Goal: Download file/media

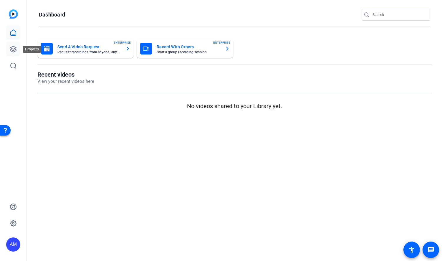
click at [12, 48] on icon at bounding box center [13, 49] width 7 height 7
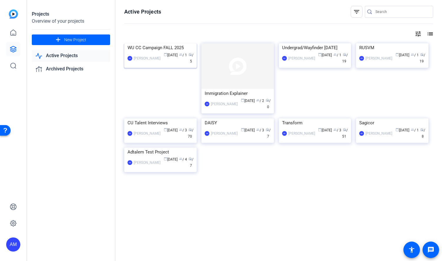
click at [159, 43] on img at bounding box center [160, 43] width 72 height 0
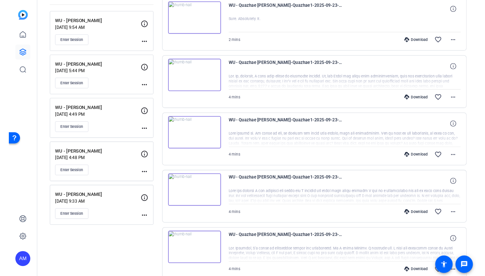
scroll to position [89, 0]
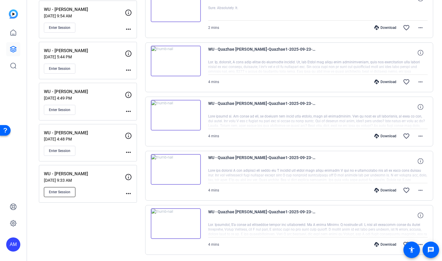
click at [62, 192] on span "Enter Session" at bounding box center [59, 191] width 21 height 5
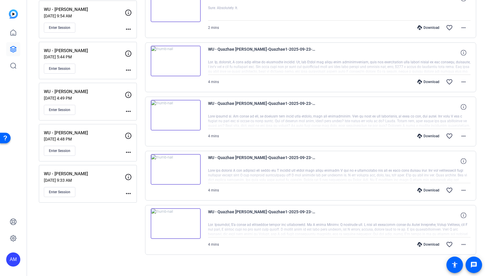
scroll to position [0, 0]
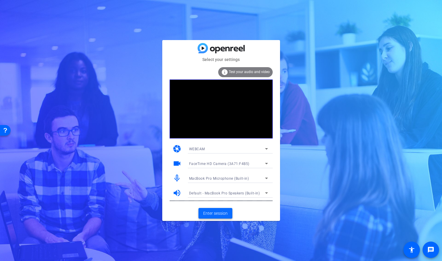
click at [211, 216] on span at bounding box center [215, 213] width 34 height 14
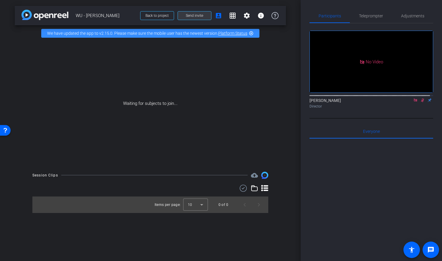
click at [198, 17] on span "Send invite" at bounding box center [194, 15] width 17 height 5
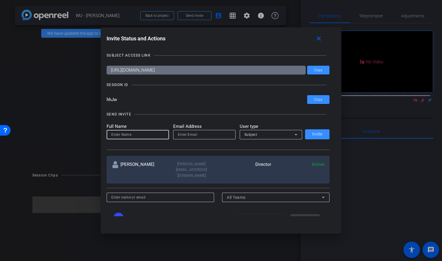
click at [144, 134] on input at bounding box center [137, 134] width 53 height 7
type input "Ruby"
type input "[EMAIL_ADDRESS][DOMAIN_NAME]"
click at [260, 136] on div "Subject" at bounding box center [269, 134] width 50 height 7
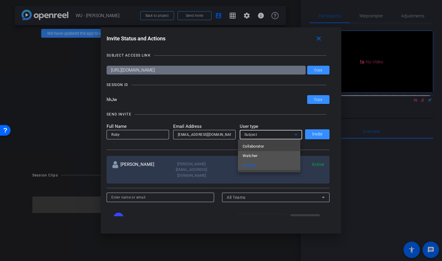
click at [258, 155] on mat-option "Watcher" at bounding box center [269, 155] width 62 height 9
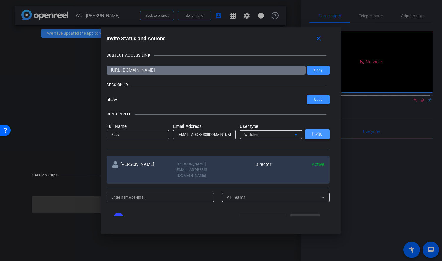
click at [315, 134] on span "Invite" at bounding box center [317, 134] width 10 height 4
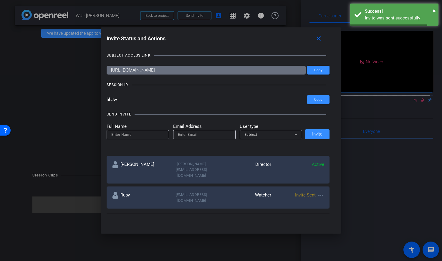
click at [130, 135] on input at bounding box center [137, 134] width 53 height 7
type input "[PERSON_NAME]"
click at [194, 131] on input "email" at bounding box center [204, 134] width 53 height 7
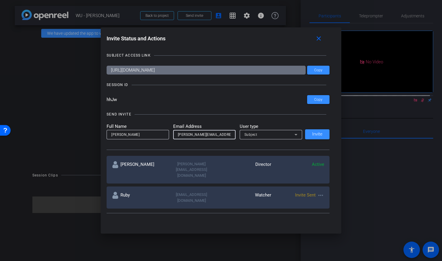
scroll to position [0, 3]
type input "[PERSON_NAME][EMAIL_ADDRESS][PERSON_NAME][DOMAIN_NAME]"
click at [280, 134] on div "Subject" at bounding box center [269, 134] width 50 height 7
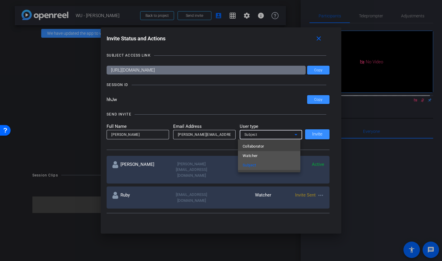
click at [271, 157] on mat-option "Watcher" at bounding box center [269, 155] width 62 height 9
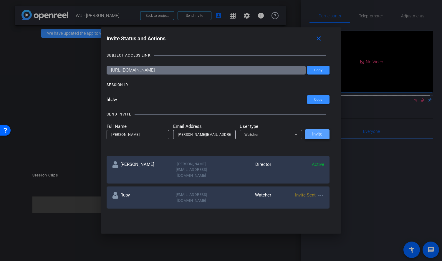
click at [317, 135] on span "Invite" at bounding box center [317, 134] width 10 height 4
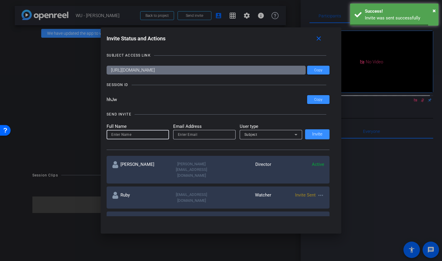
click at [146, 135] on input at bounding box center [137, 134] width 53 height 7
type input "d"
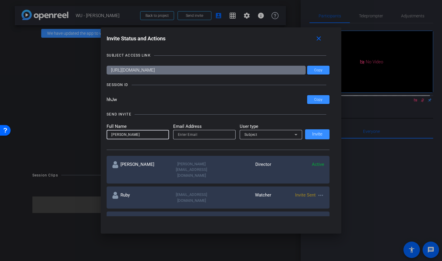
type input "[PERSON_NAME]"
drag, startPoint x: 206, startPoint y: 135, endPoint x: 186, endPoint y: 138, distance: 20.2
click at [206, 135] on input "[PERSON_NAME]@" at bounding box center [204, 134] width 53 height 7
drag, startPoint x: 188, startPoint y: 134, endPoint x: 147, endPoint y: 135, distance: 41.5
click at [147, 135] on form "Full Name [PERSON_NAME] Email Address [PERSON_NAME]@ User type Subject" at bounding box center [203, 131] width 195 height 16
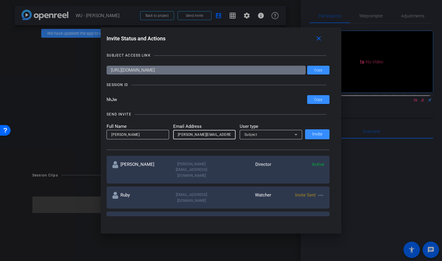
type input "[PERSON_NAME][EMAIL_ADDRESS][DOMAIN_NAME]"
click at [258, 134] on div "Subject" at bounding box center [269, 134] width 50 height 7
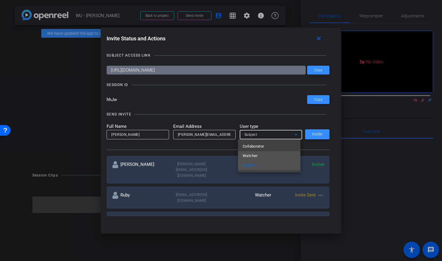
click at [253, 151] on mat-option "Watcher" at bounding box center [269, 155] width 62 height 9
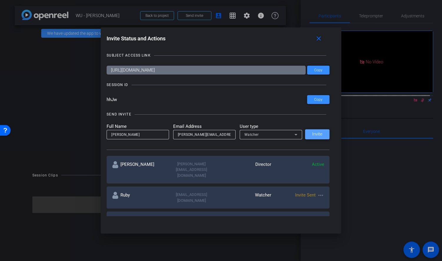
click at [316, 134] on span "Invite" at bounding box center [317, 134] width 10 height 4
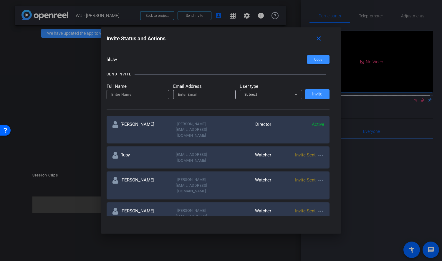
scroll to position [40, 0]
click at [322, 39] on mat-icon "close" at bounding box center [318, 38] width 7 height 7
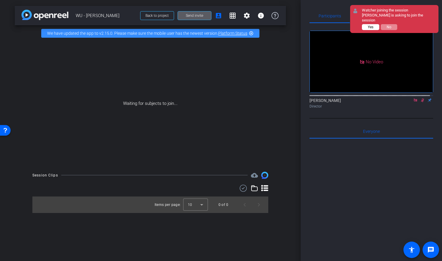
click at [374, 24] on button "Yes" at bounding box center [370, 27] width 17 height 6
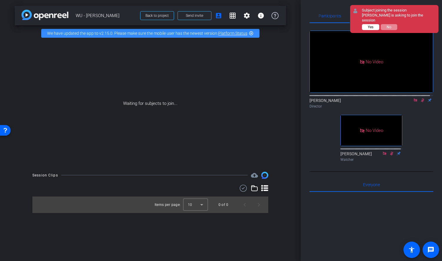
click at [372, 26] on span "Yes" at bounding box center [370, 27] width 6 height 4
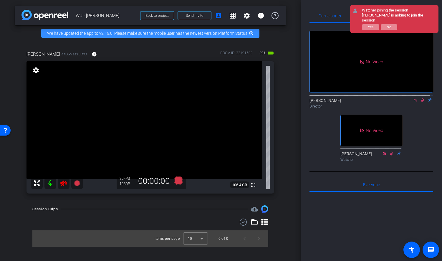
click at [413, 102] on icon at bounding box center [415, 100] width 5 height 4
click at [368, 25] on span "Yes" at bounding box center [370, 27] width 6 height 4
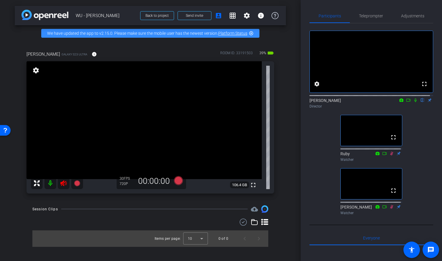
click at [60, 186] on icon at bounding box center [63, 182] width 7 height 7
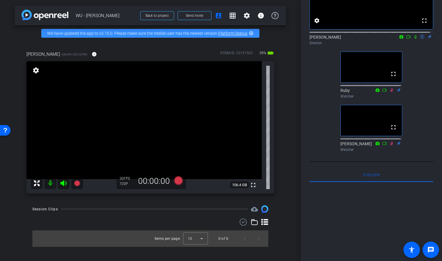
scroll to position [0, 0]
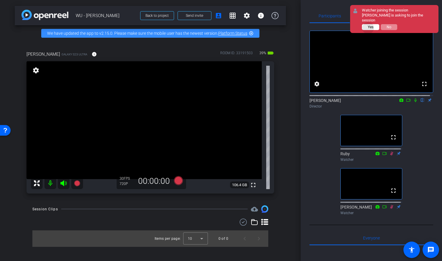
click at [368, 25] on span "Yes" at bounding box center [370, 27] width 6 height 4
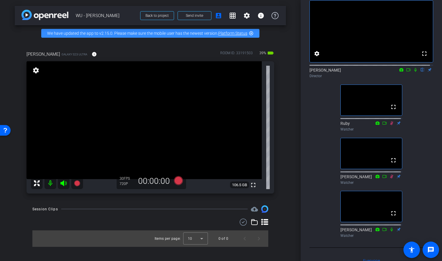
scroll to position [30, 0]
click at [414, 72] on icon at bounding box center [415, 70] width 2 height 4
click at [414, 72] on icon at bounding box center [415, 70] width 3 height 4
click at [413, 72] on icon at bounding box center [415, 70] width 5 height 4
click at [179, 185] on icon at bounding box center [178, 180] width 9 height 9
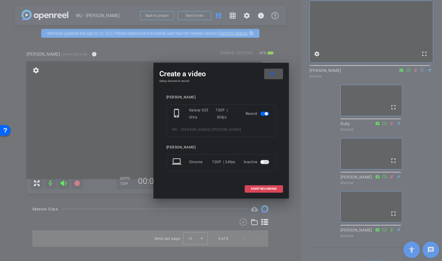
click at [254, 188] on span "START RECORDING" at bounding box center [264, 188] width 26 height 3
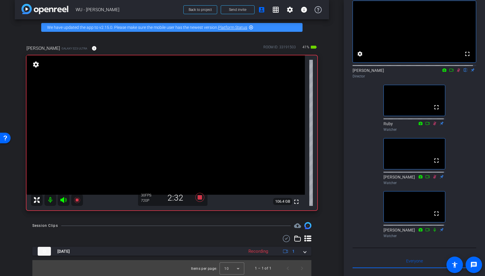
scroll to position [6, 0]
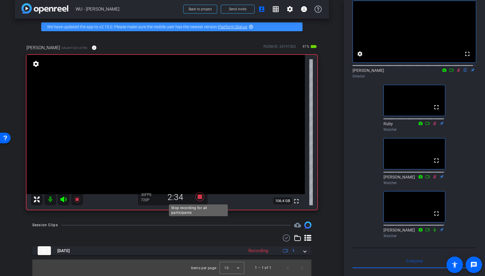
click at [197, 196] on icon at bounding box center [199, 196] width 9 height 9
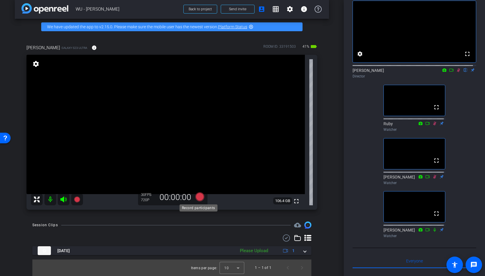
click at [197, 196] on icon at bounding box center [199, 196] width 9 height 9
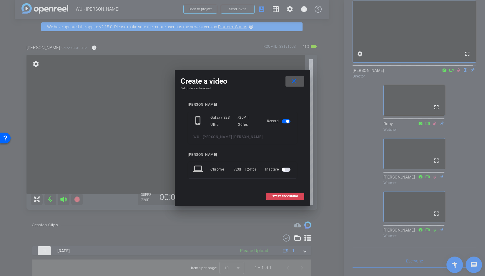
click at [285, 197] on span "START RECORDING" at bounding box center [285, 196] width 26 height 3
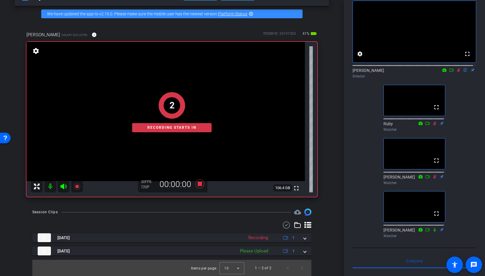
scroll to position [20, 0]
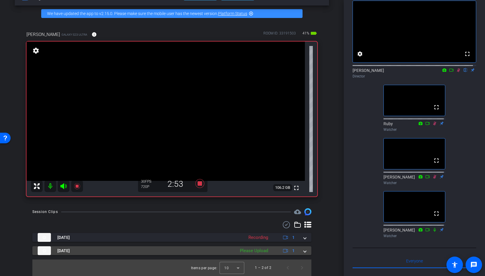
click at [256, 251] on div "Please Upload" at bounding box center [254, 250] width 34 height 7
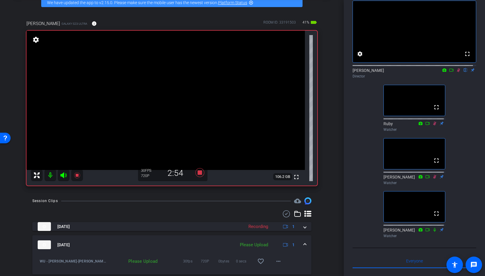
scroll to position [48, 0]
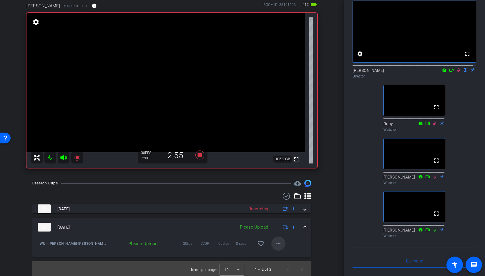
click at [276, 244] on mat-icon "more_horiz" at bounding box center [278, 243] width 7 height 7
click at [277, 253] on span "Upload" at bounding box center [285, 255] width 24 height 7
click at [199, 156] on icon at bounding box center [199, 154] width 9 height 9
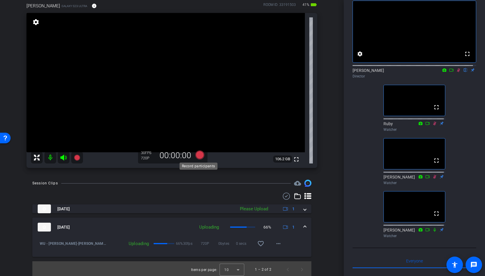
click at [199, 156] on icon at bounding box center [199, 154] width 9 height 9
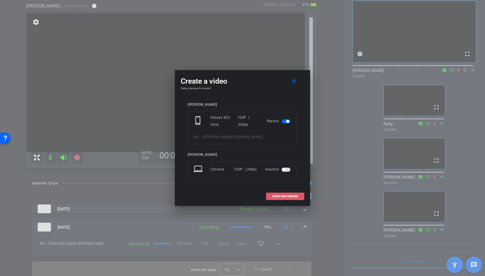
click at [294, 196] on span "START RECORDING" at bounding box center [285, 196] width 26 height 3
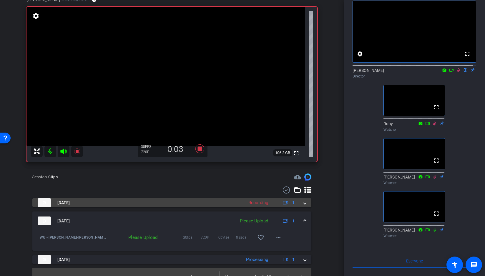
scroll to position [63, 0]
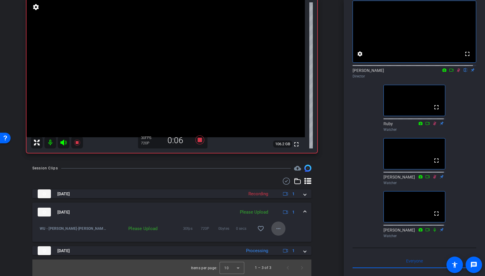
click at [276, 228] on mat-icon "more_horiz" at bounding box center [278, 228] width 7 height 7
click at [274, 239] on span "Upload" at bounding box center [285, 240] width 24 height 7
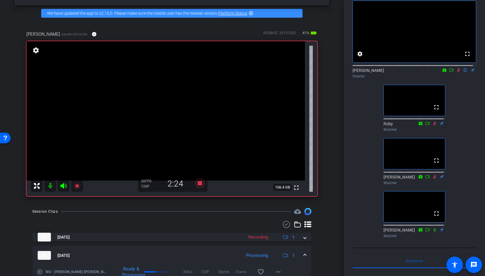
scroll to position [21, 0]
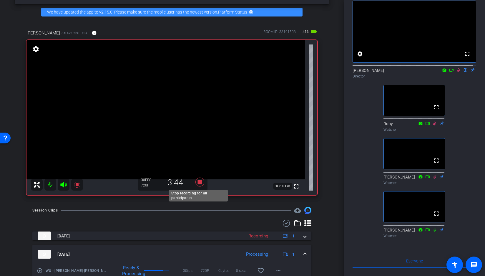
click at [197, 180] on icon at bounding box center [199, 181] width 9 height 9
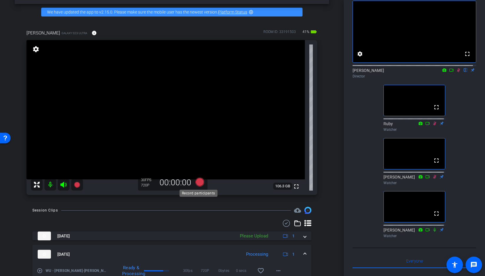
click at [197, 181] on icon at bounding box center [199, 181] width 9 height 9
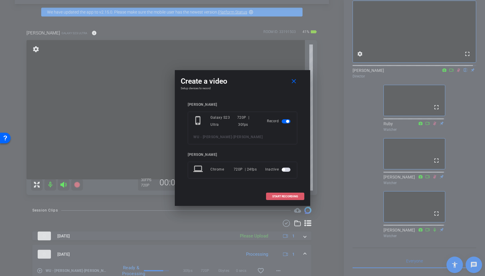
click at [288, 196] on span "START RECORDING" at bounding box center [285, 196] width 26 height 3
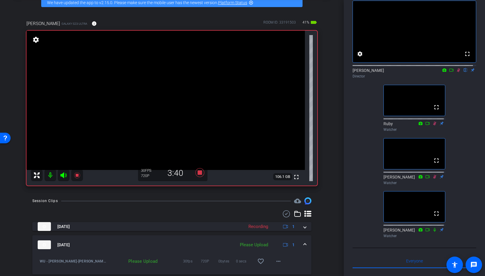
scroll to position [31, 0]
click at [199, 173] on icon at bounding box center [199, 172] width 9 height 9
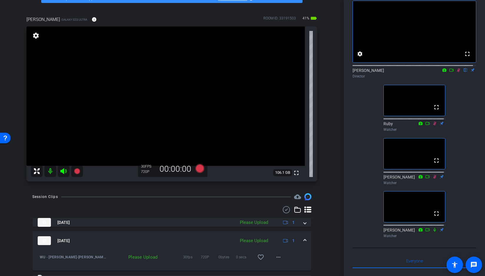
scroll to position [76, 0]
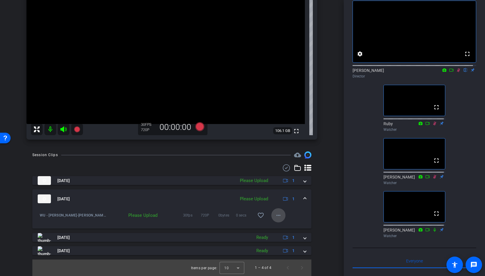
click at [275, 215] on mat-icon "more_horiz" at bounding box center [278, 214] width 7 height 7
click at [280, 225] on span "Upload" at bounding box center [285, 227] width 24 height 7
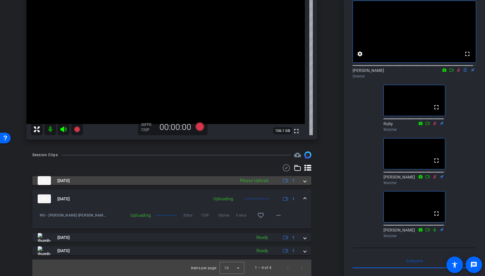
click at [270, 180] on mat-panel-description "Please Upload 1" at bounding box center [268, 180] width 62 height 9
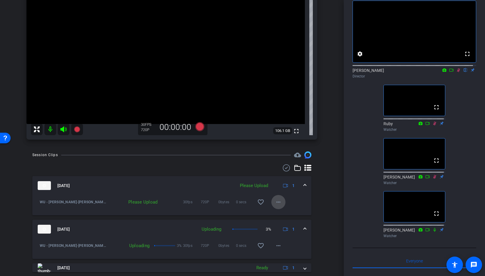
click at [275, 201] on mat-icon "more_horiz" at bounding box center [278, 201] width 7 height 7
click at [276, 214] on span "Upload" at bounding box center [285, 213] width 24 height 7
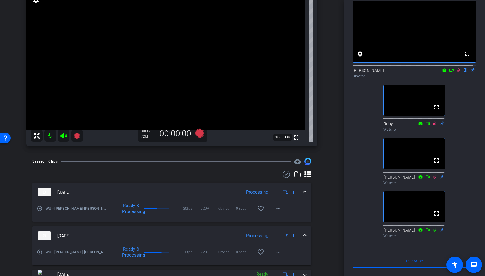
scroll to position [69, 0]
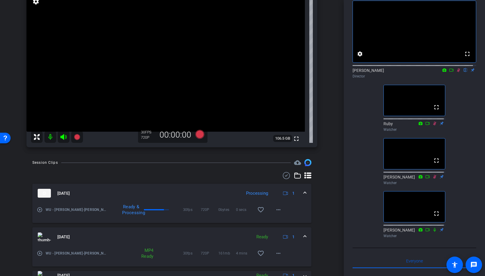
click at [441, 72] on icon at bounding box center [458, 70] width 5 height 4
click at [441, 72] on icon at bounding box center [458, 70] width 3 height 4
click at [441, 72] on icon at bounding box center [458, 70] width 2 height 4
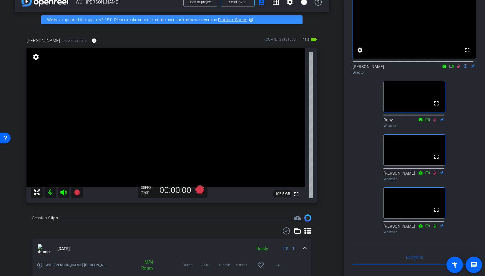
scroll to position [12, 0]
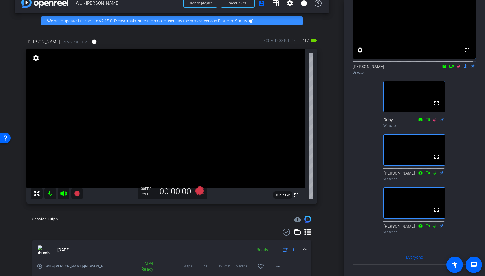
click at [441, 68] on icon at bounding box center [458, 66] width 5 height 4
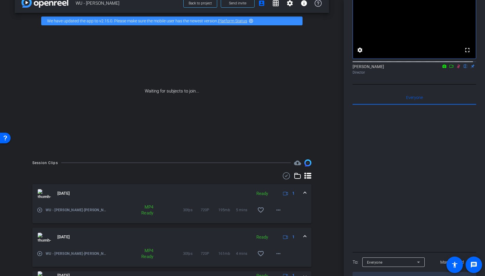
click at [441, 68] on icon at bounding box center [451, 66] width 5 height 4
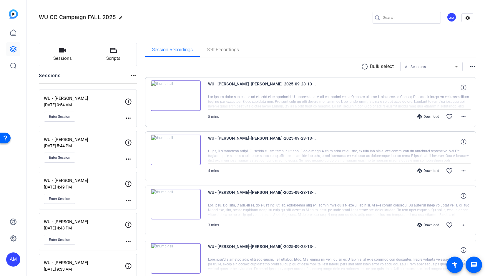
click at [469, 64] on mat-icon "more_horiz" at bounding box center [472, 66] width 7 height 7
click at [468, 65] on div at bounding box center [242, 138] width 485 height 276
click at [472, 268] on mat-icon "message" at bounding box center [473, 264] width 7 height 7
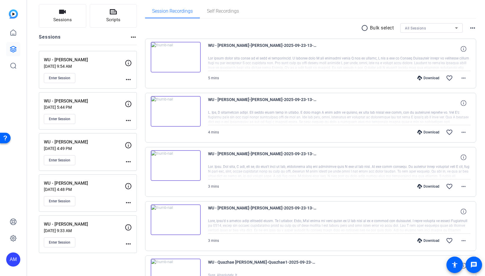
scroll to position [23, 0]
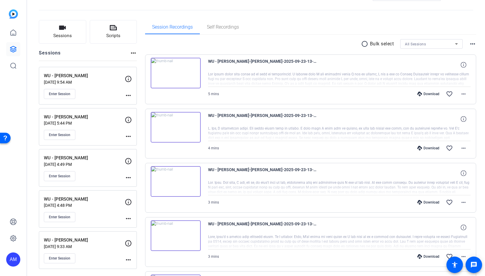
click at [361, 44] on mat-icon "radio_button_unchecked" at bounding box center [365, 43] width 9 height 7
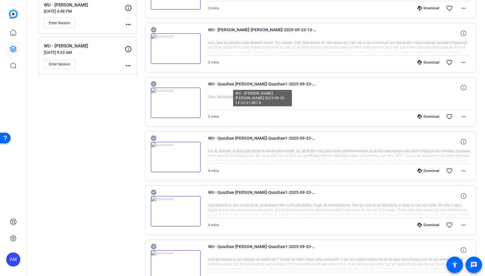
scroll to position [215, 0]
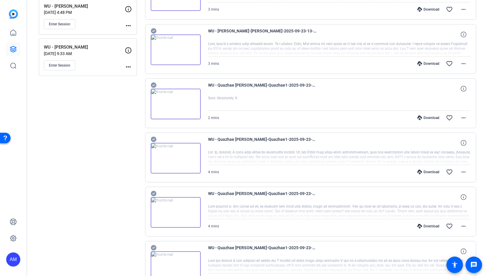
click at [152, 85] on icon at bounding box center [154, 84] width 6 height 7
click at [153, 84] on icon at bounding box center [154, 85] width 6 height 6
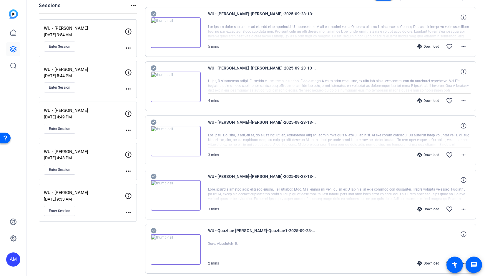
scroll to position [70, 0]
click at [154, 15] on icon at bounding box center [154, 14] width 6 height 6
click at [153, 66] on icon at bounding box center [154, 68] width 6 height 6
click at [152, 120] on icon at bounding box center [154, 122] width 6 height 6
drag, startPoint x: 154, startPoint y: 174, endPoint x: 153, endPoint y: 161, distance: 12.7
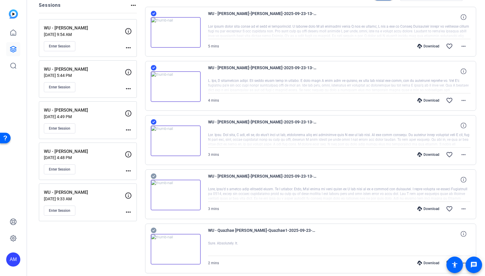
click at [154, 173] on icon at bounding box center [154, 176] width 6 height 6
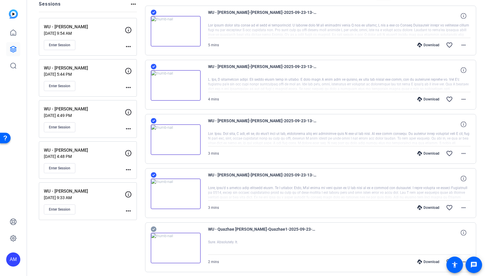
scroll to position [0, 0]
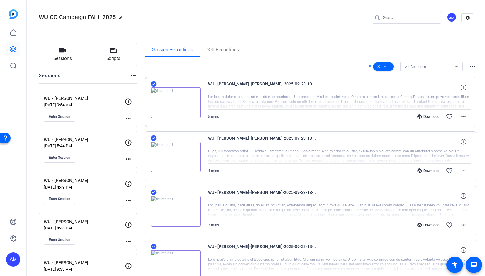
click at [417, 66] on span "All Sessions" at bounding box center [415, 67] width 21 height 4
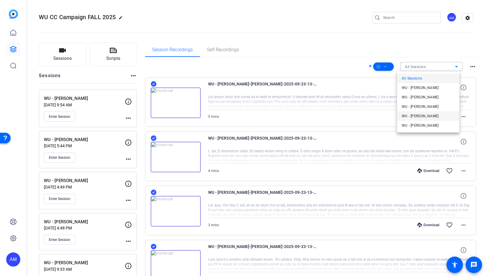
click at [431, 117] on span "WU - Suzanne Condley" at bounding box center [420, 115] width 37 height 7
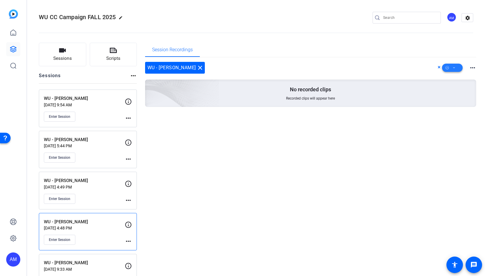
click at [447, 70] on span at bounding box center [452, 68] width 21 height 14
click at [462, 92] on span "Download Original" at bounding box center [458, 91] width 31 height 7
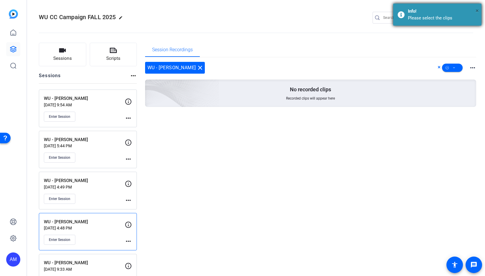
click at [476, 8] on span "×" at bounding box center [476, 10] width 3 height 7
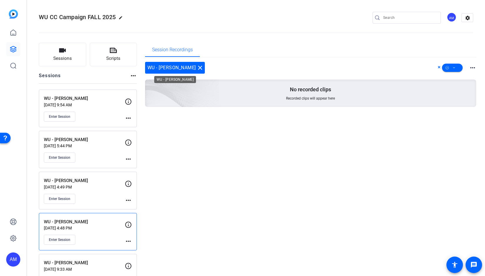
click at [200, 69] on mat-icon "close" at bounding box center [199, 67] width 7 height 7
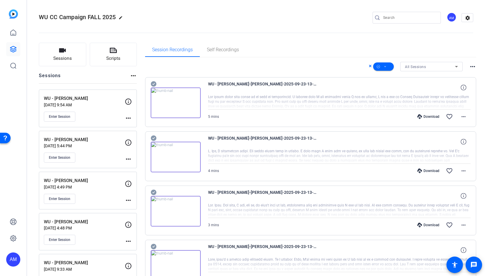
click at [151, 81] on icon at bounding box center [154, 83] width 6 height 7
drag, startPoint x: 151, startPoint y: 136, endPoint x: 164, endPoint y: 134, distance: 13.4
click at [151, 136] on icon at bounding box center [154, 137] width 6 height 7
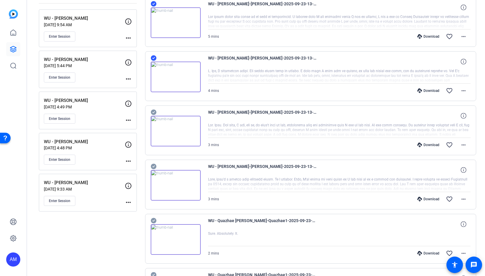
scroll to position [80, 0]
click at [153, 113] on icon at bounding box center [154, 112] width 6 height 7
click at [154, 166] on icon at bounding box center [154, 166] width 6 height 7
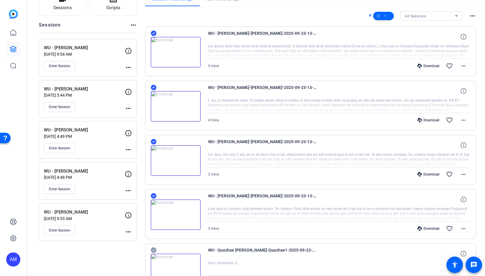
scroll to position [49, 0]
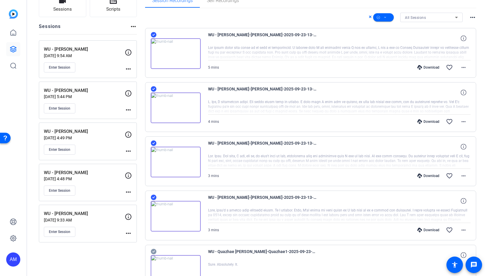
click at [437, 16] on div "All Sessions" at bounding box center [430, 17] width 50 height 7
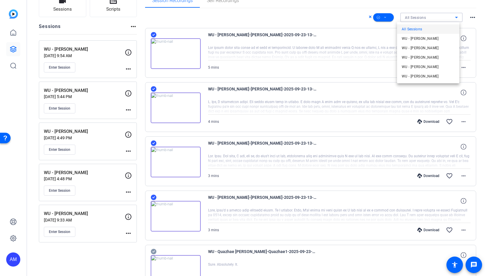
click at [437, 16] on div at bounding box center [242, 138] width 485 height 276
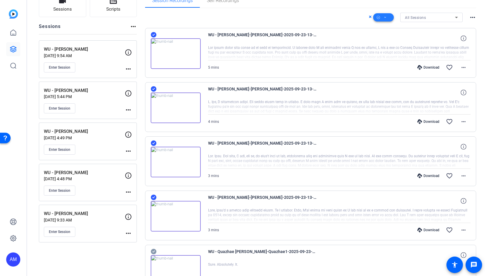
click at [384, 17] on icon at bounding box center [385, 17] width 3 height 7
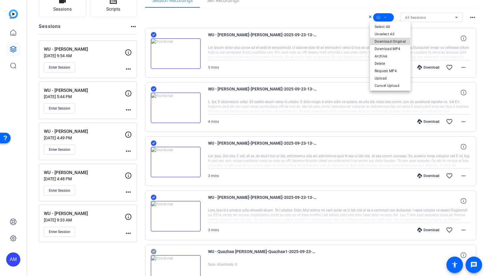
click at [385, 40] on span "Download Original" at bounding box center [389, 41] width 31 height 7
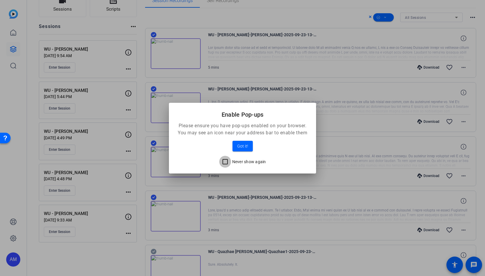
click at [225, 162] on input "Never show again" at bounding box center [225, 162] width 12 height 12
checkbox input "true"
click at [250, 146] on span at bounding box center [242, 146] width 20 height 14
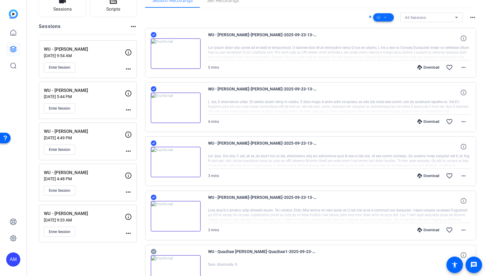
click at [384, 19] on icon at bounding box center [385, 17] width 3 height 7
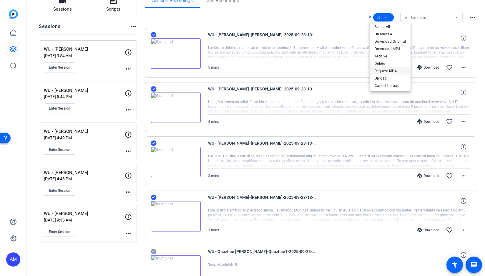
click at [396, 70] on span "Request MP4" at bounding box center [389, 70] width 31 height 7
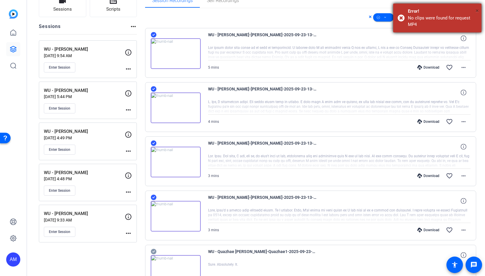
click at [477, 9] on span "×" at bounding box center [476, 10] width 3 height 7
